Goal: Information Seeking & Learning: Learn about a topic

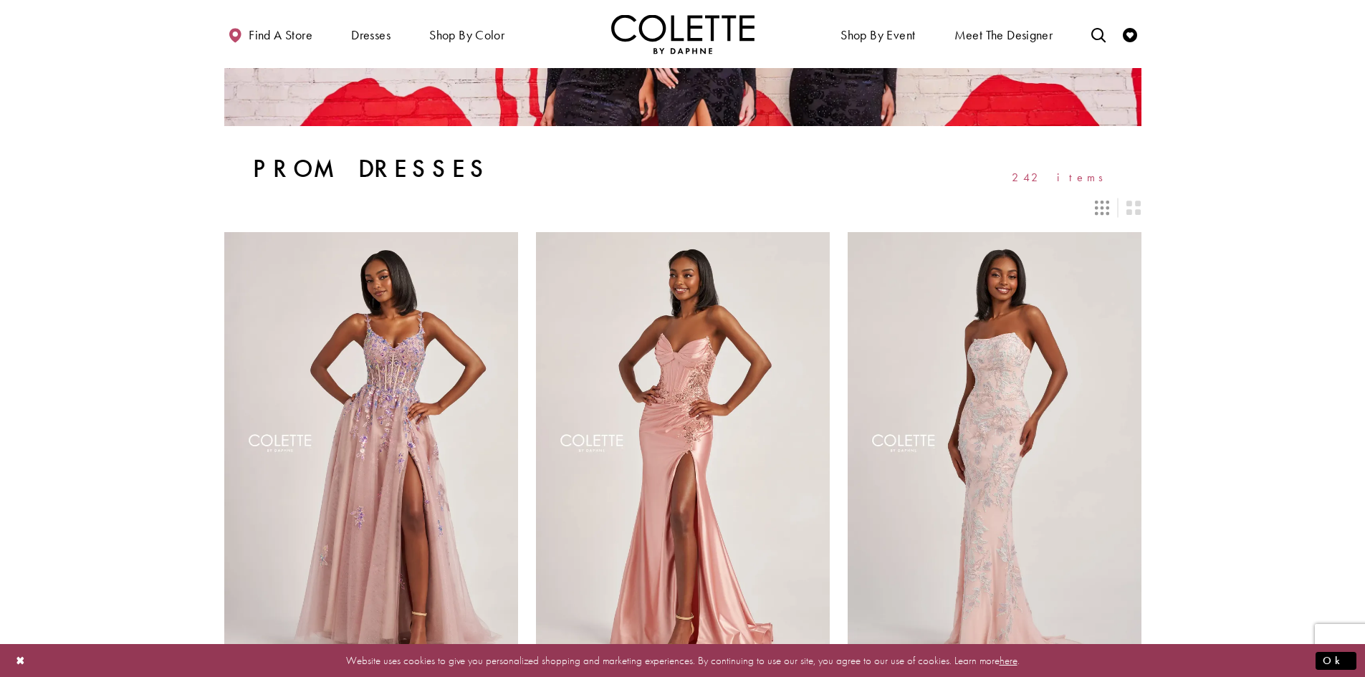
scroll to position [358, 0]
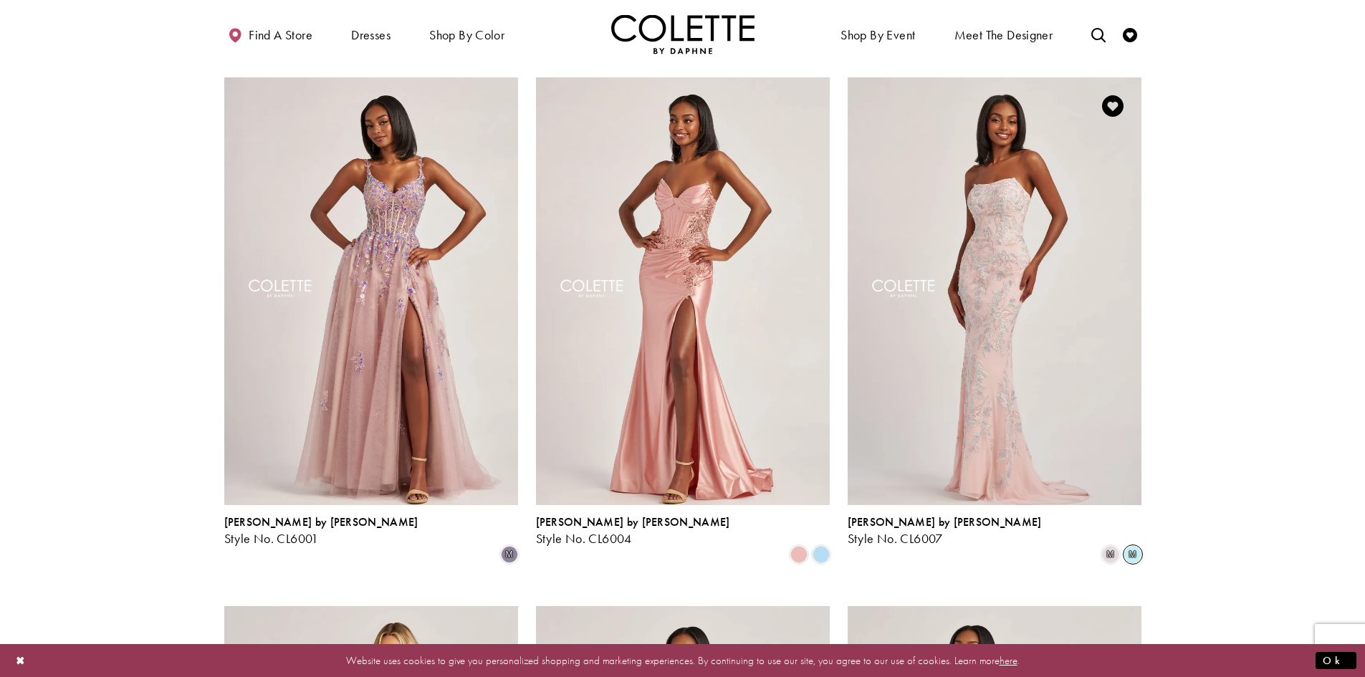
click at [1126, 546] on span "m" at bounding box center [1132, 554] width 17 height 17
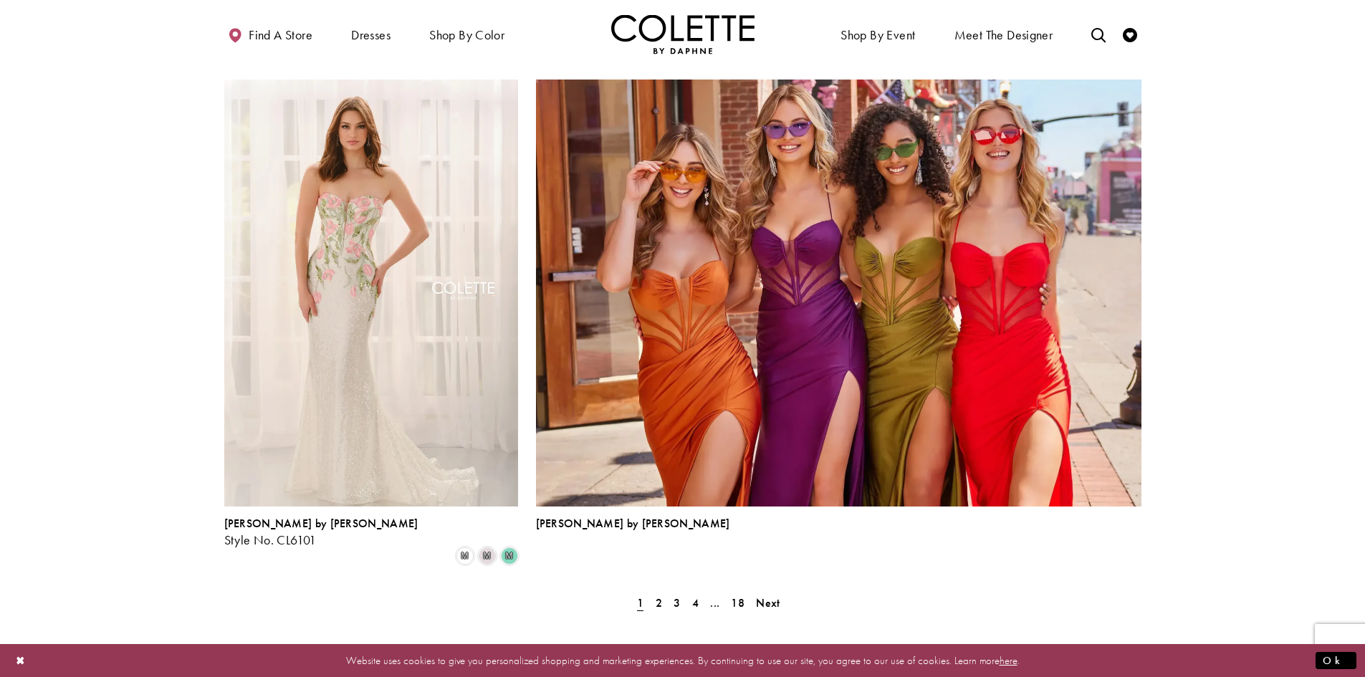
scroll to position [3010, 0]
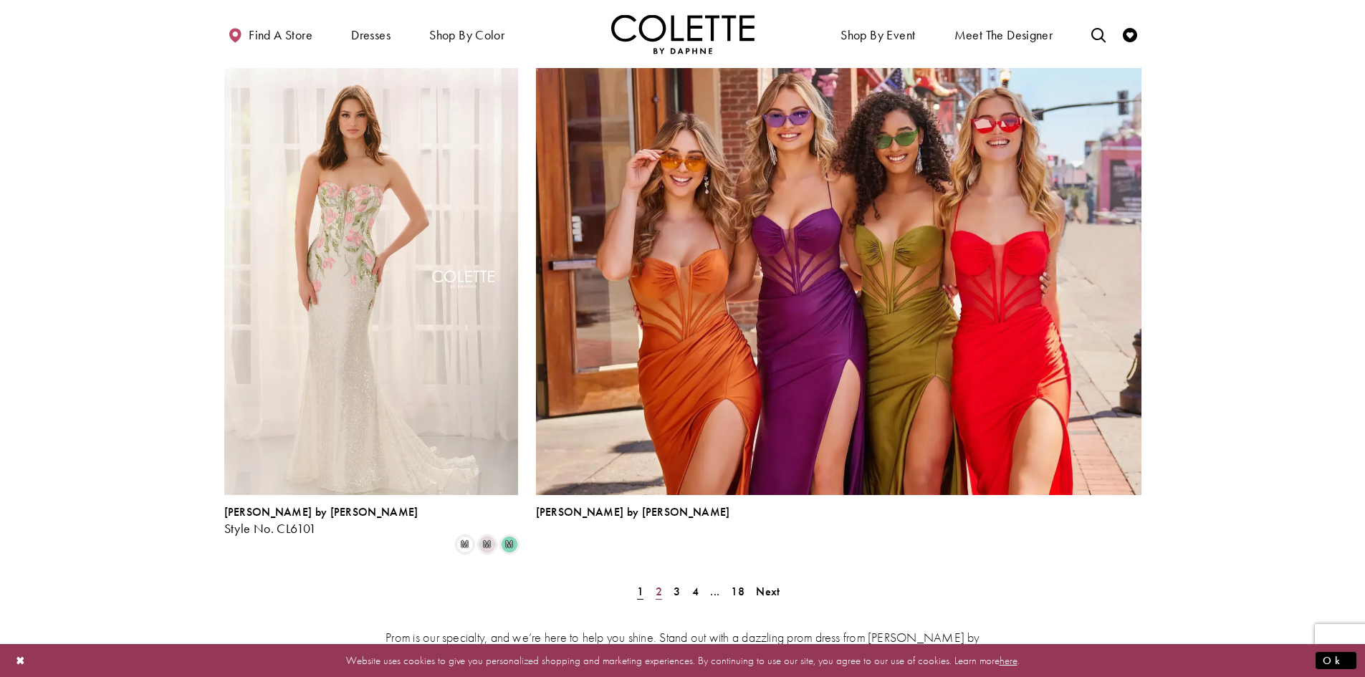
click at [659, 584] on span "2" at bounding box center [659, 591] width 6 height 15
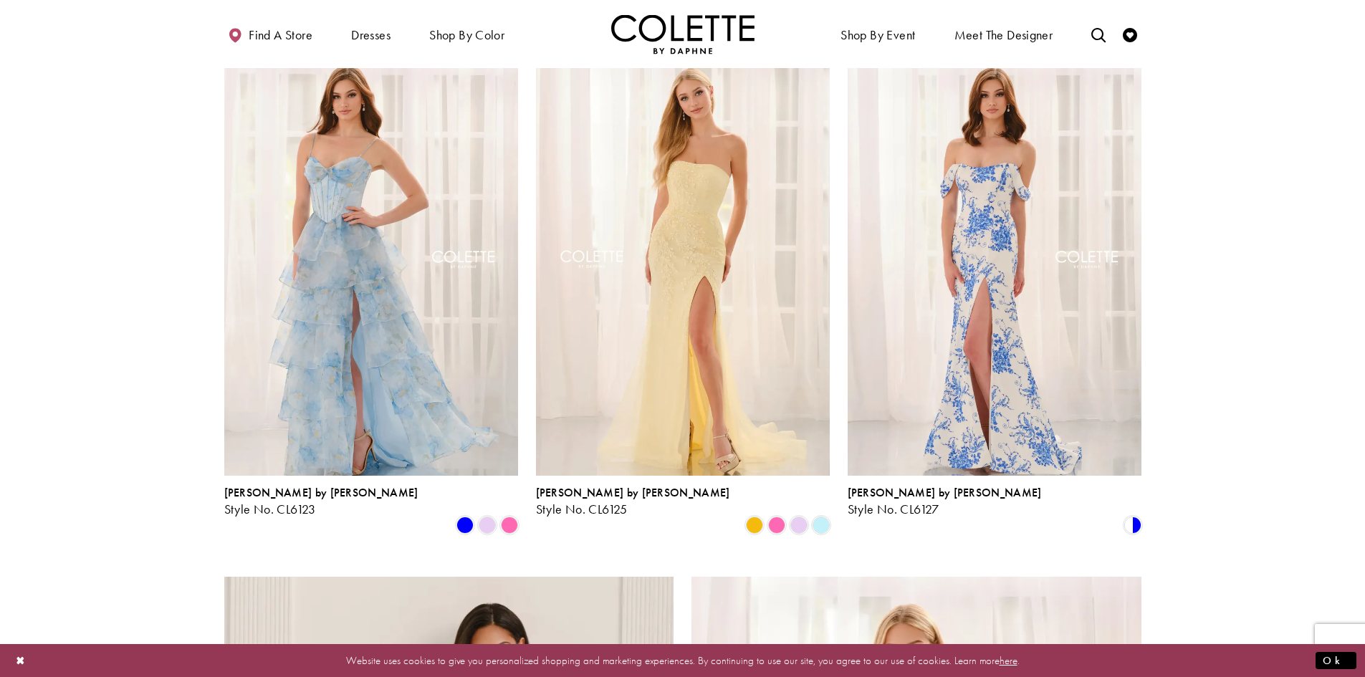
scroll to position [1944, 0]
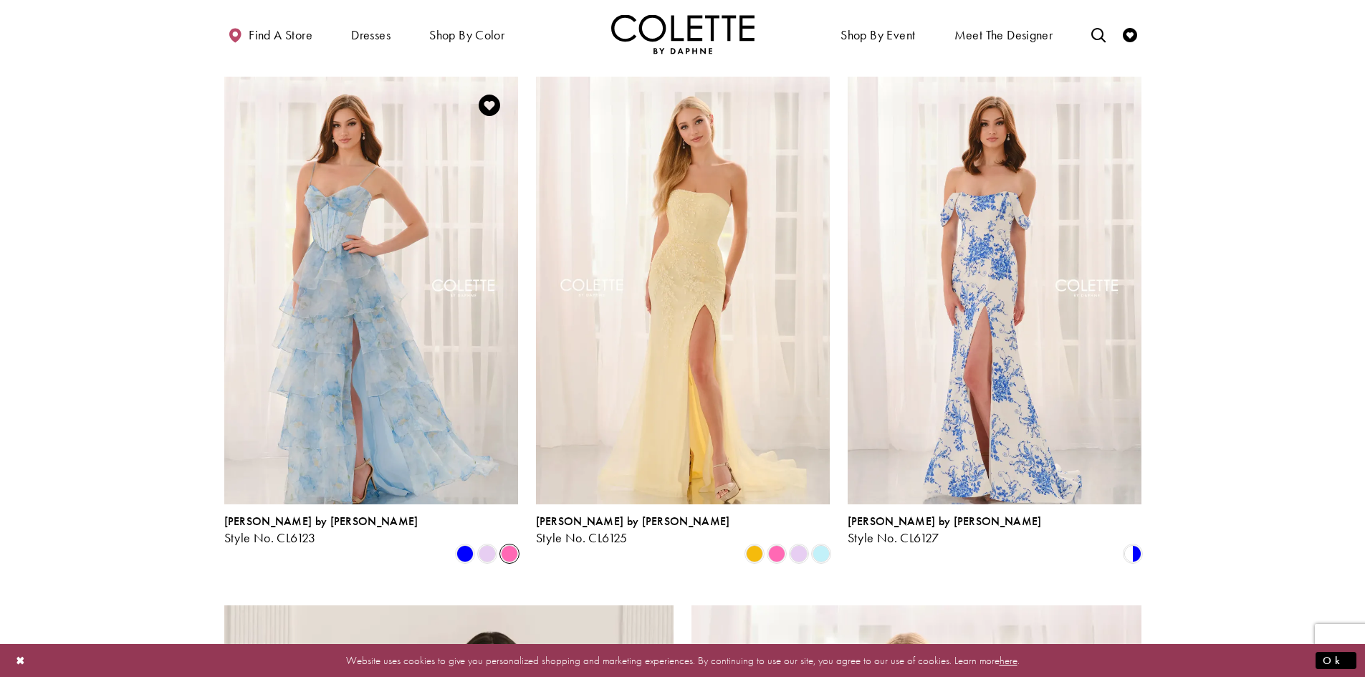
click at [503, 545] on span "Product List" at bounding box center [509, 553] width 17 height 17
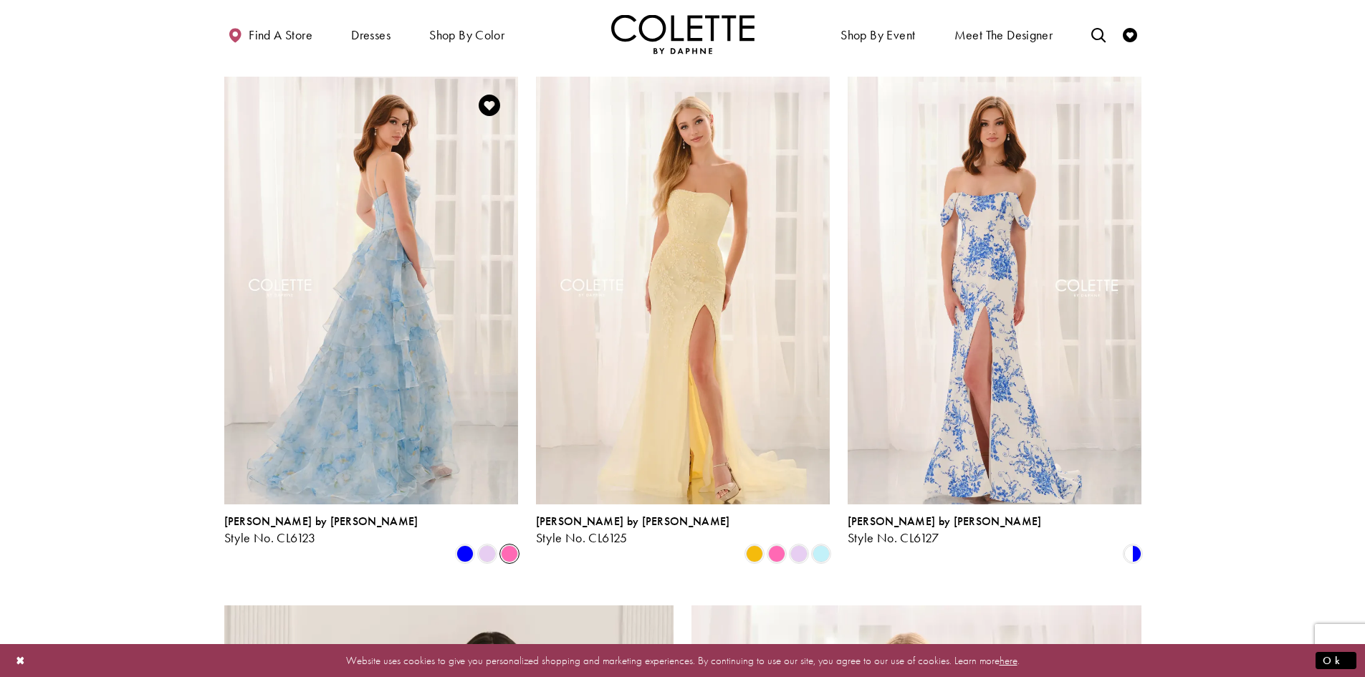
click at [391, 383] on img "Visit Colette by Daphne Style No. CL6123 Page" at bounding box center [371, 290] width 294 height 427
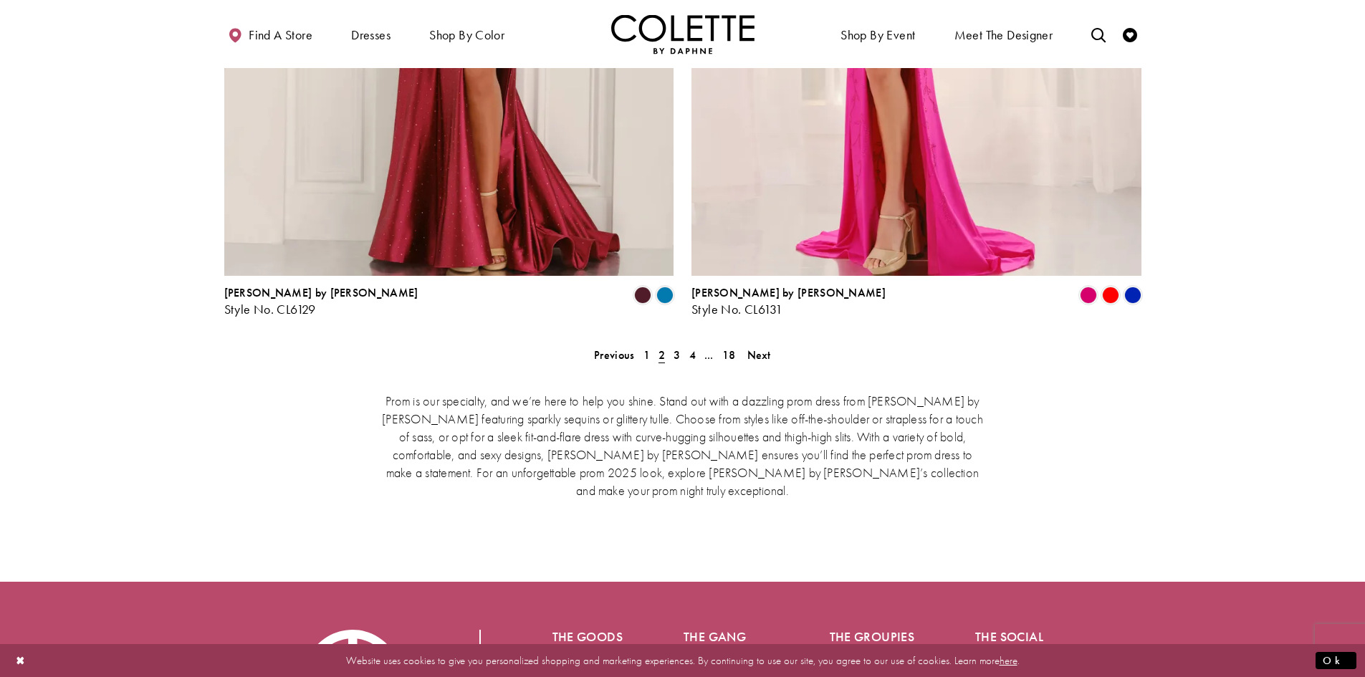
scroll to position [2947, 0]
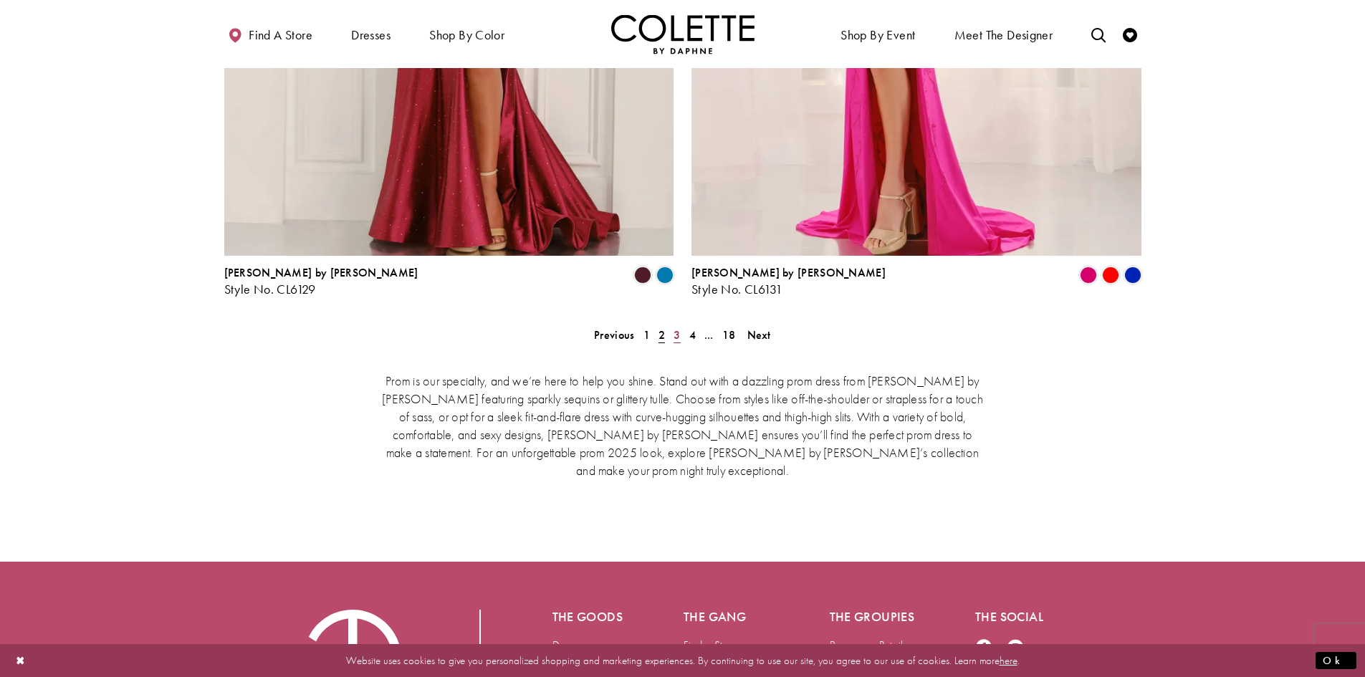
click at [675, 327] on span "3" at bounding box center [677, 334] width 6 height 15
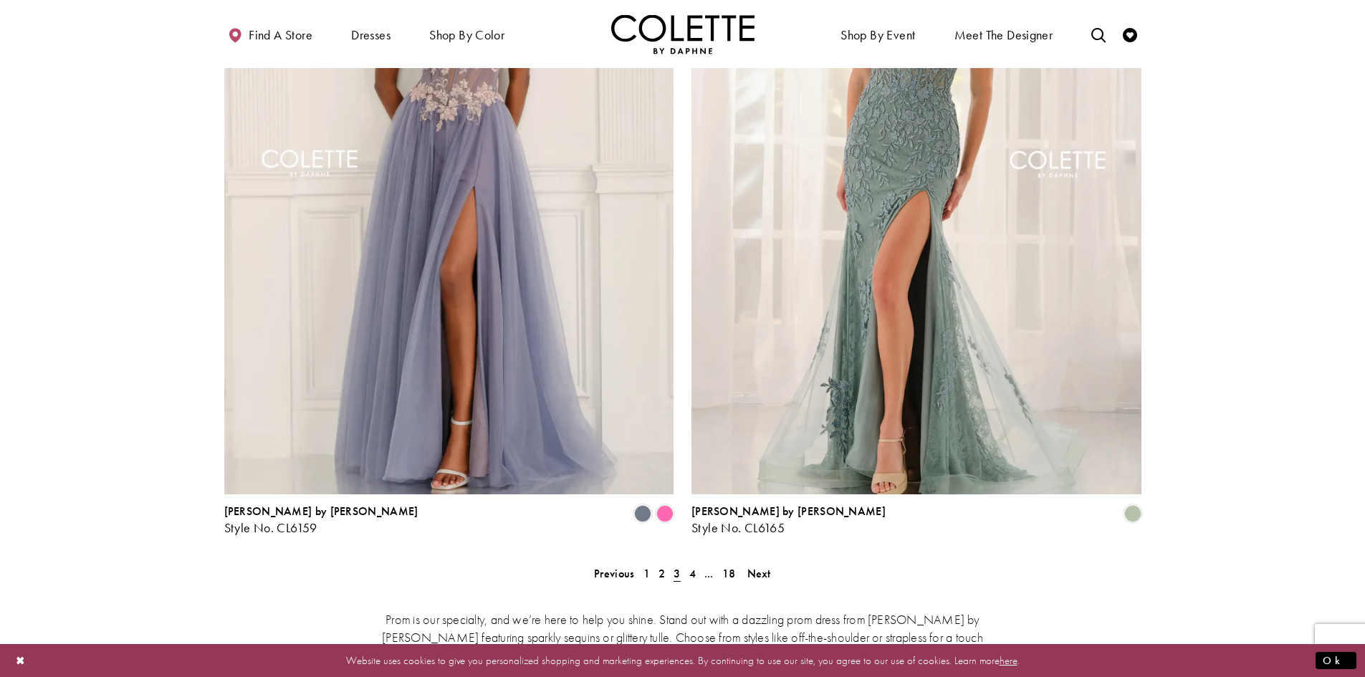
scroll to position [2732, 0]
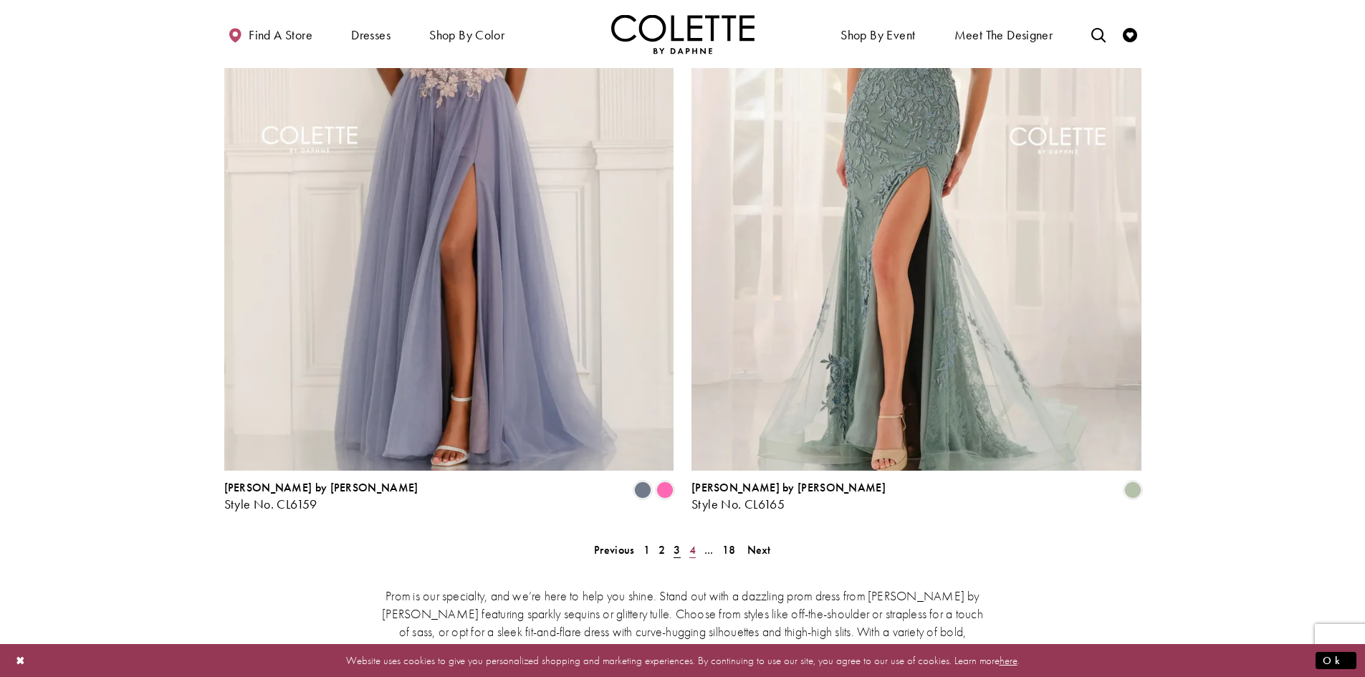
click at [692, 542] on span "4" at bounding box center [692, 549] width 6 height 15
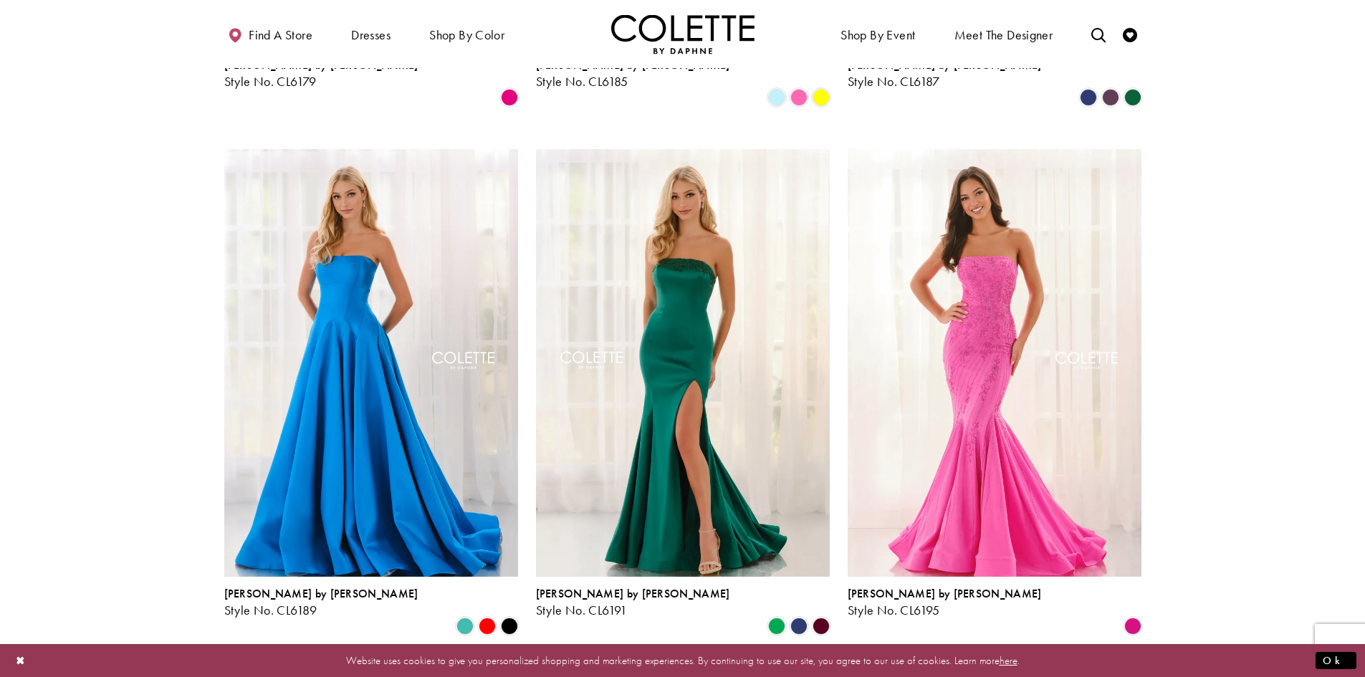
scroll to position [1872, 0]
click at [487, 617] on span "Product List" at bounding box center [487, 625] width 17 height 17
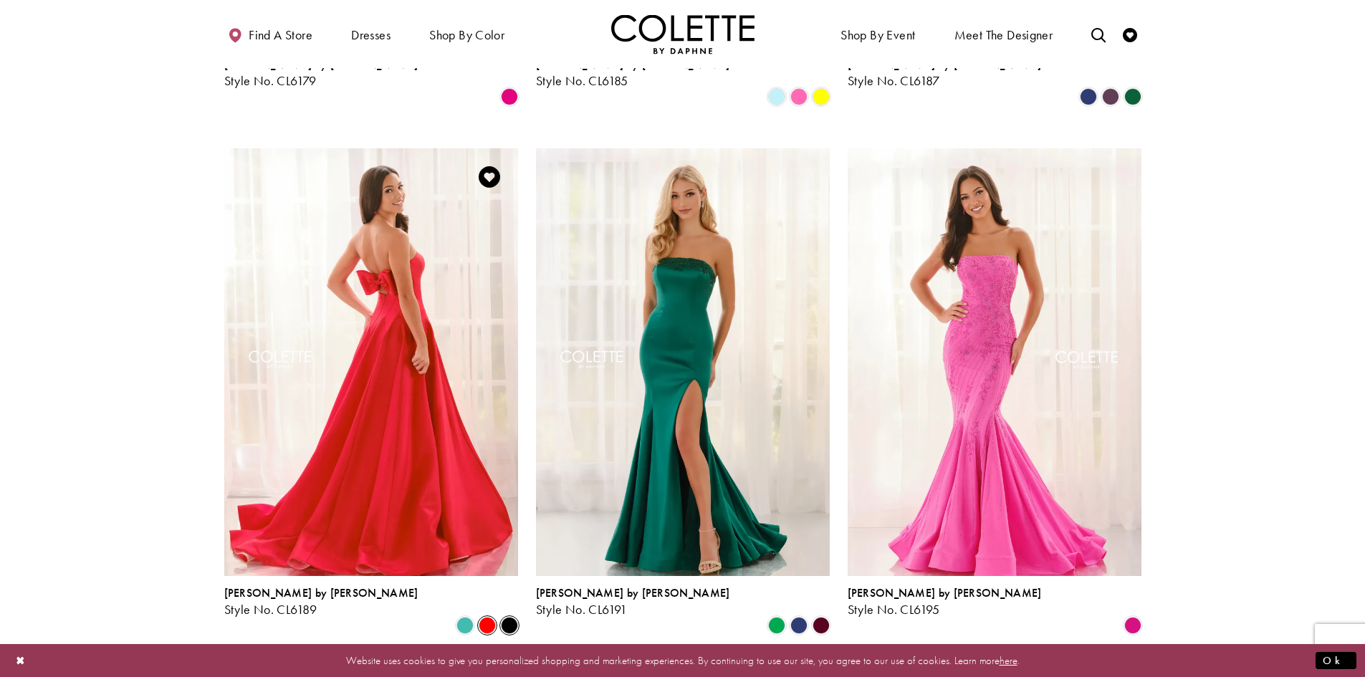
click at [512, 617] on span "Product List" at bounding box center [509, 625] width 17 height 17
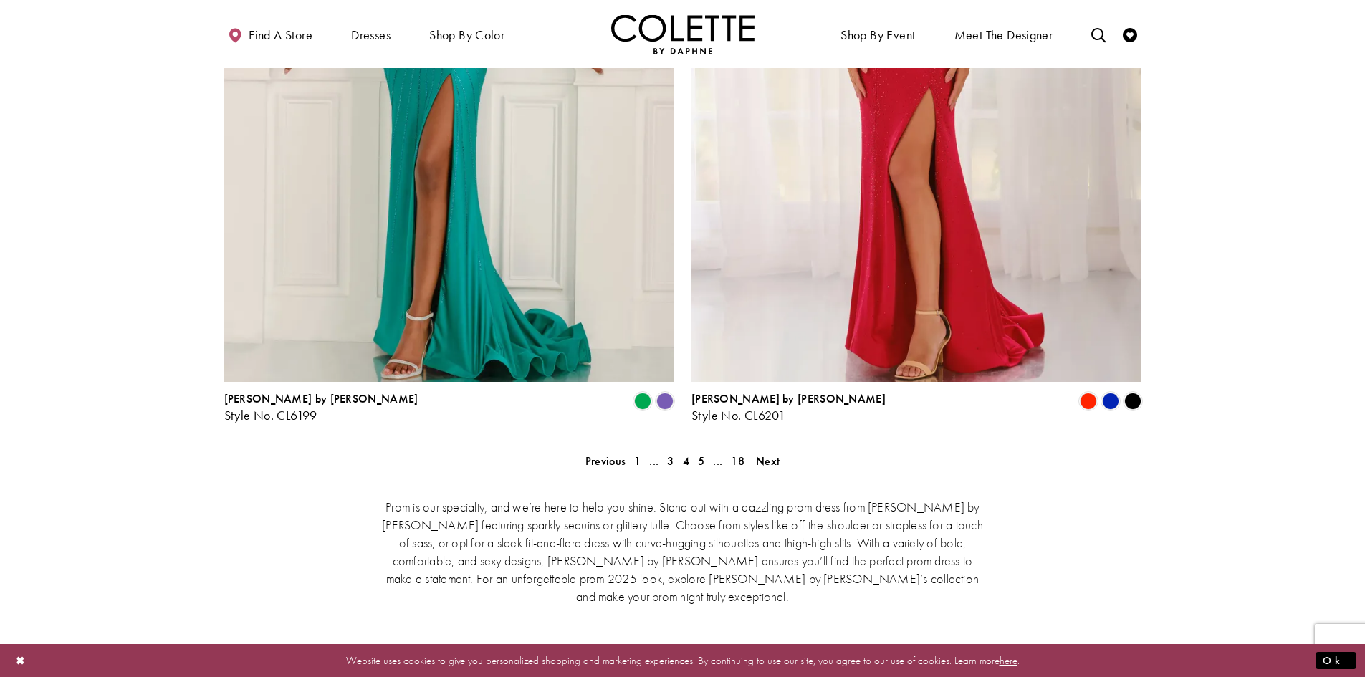
scroll to position [2876, 0]
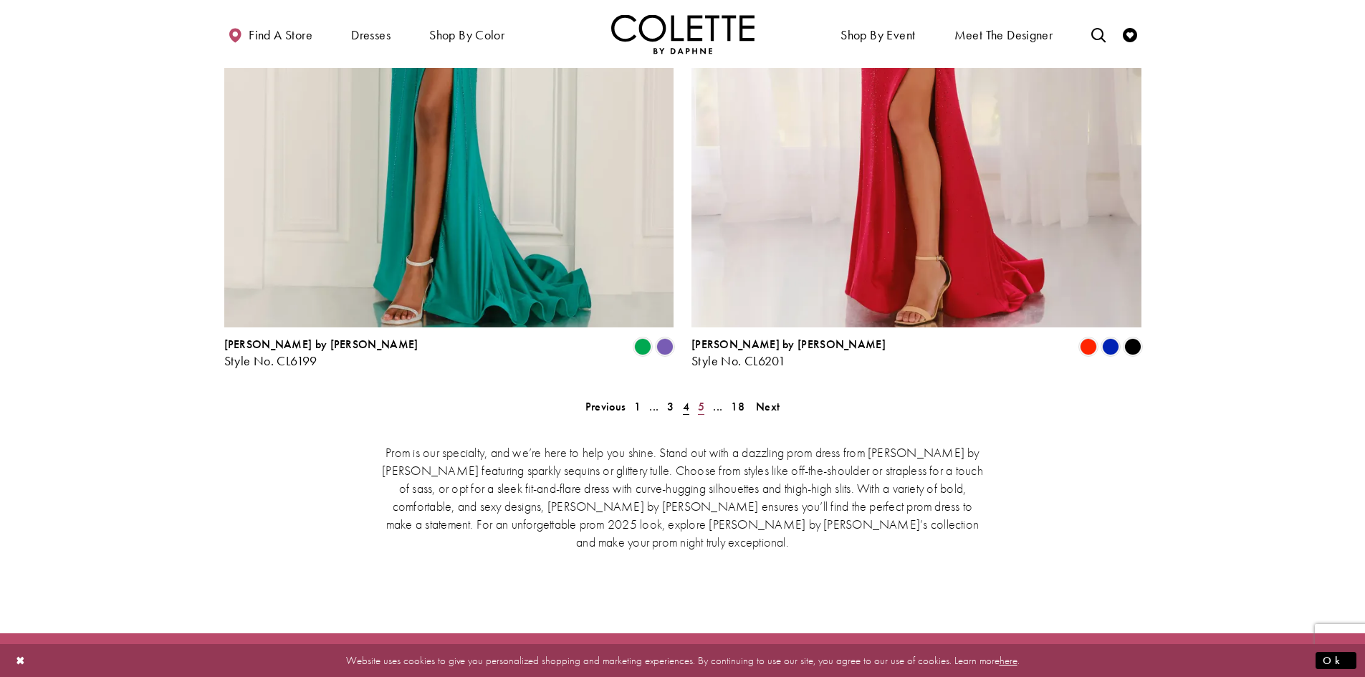
click at [703, 399] on span "5" at bounding box center [701, 406] width 6 height 15
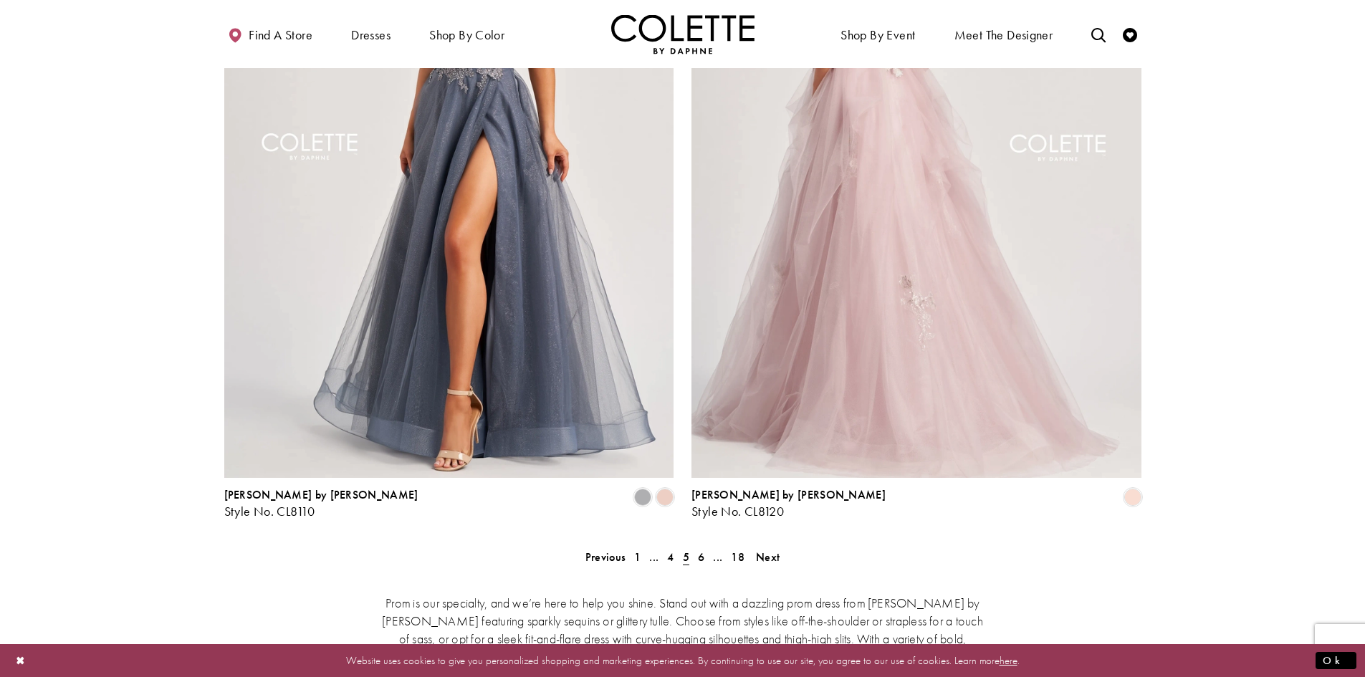
scroll to position [2732, 0]
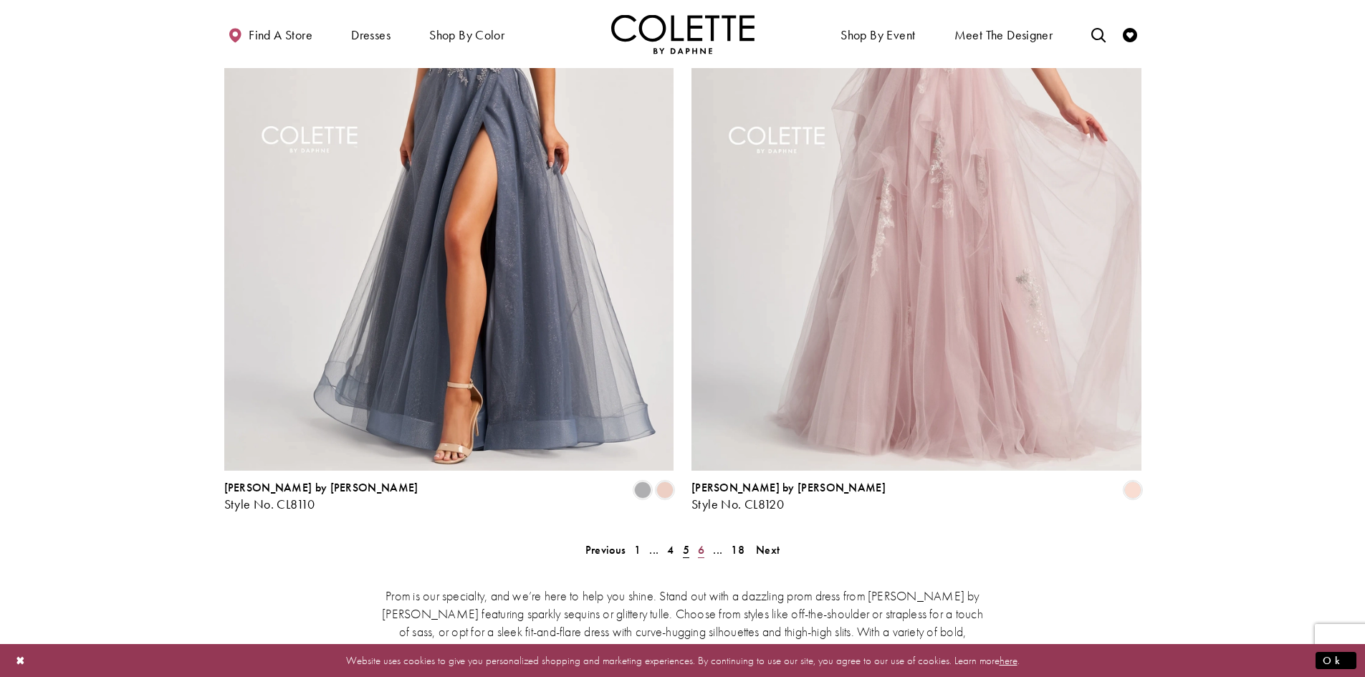
click at [702, 542] on span "6" at bounding box center [701, 549] width 6 height 15
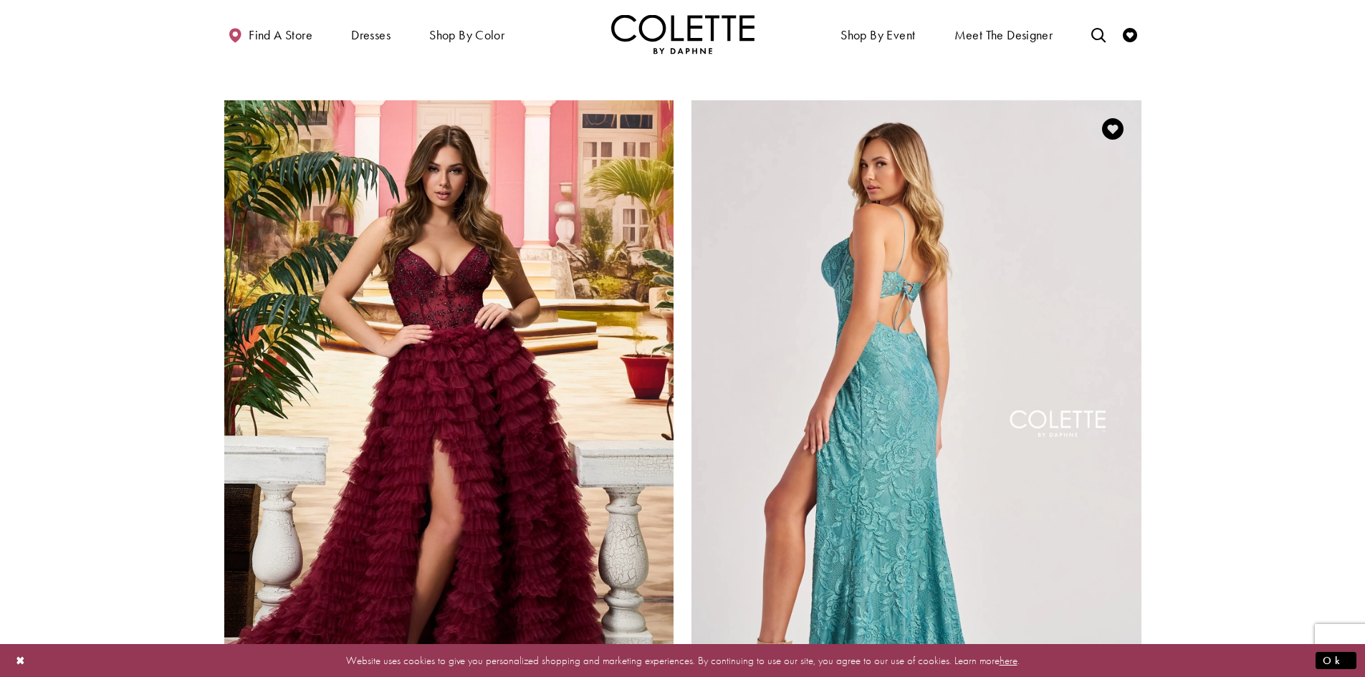
scroll to position [2446, 0]
